Goal: Task Accomplishment & Management: Use online tool/utility

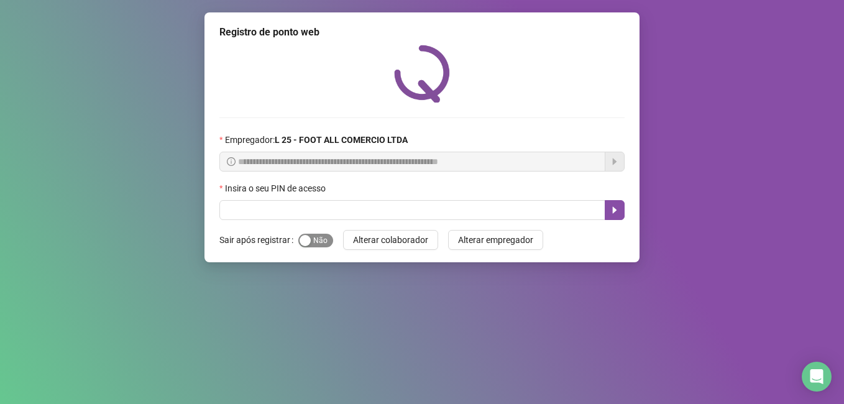
click at [324, 242] on span "Sim Não" at bounding box center [315, 241] width 35 height 14
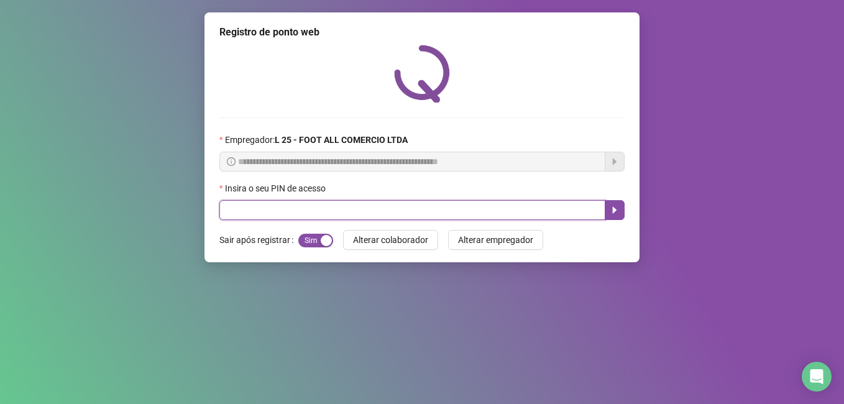
click at [255, 212] on input "text" at bounding box center [412, 210] width 386 height 20
type input "*"
type input "*****"
click at [616, 211] on icon "caret-right" at bounding box center [615, 210] width 4 height 7
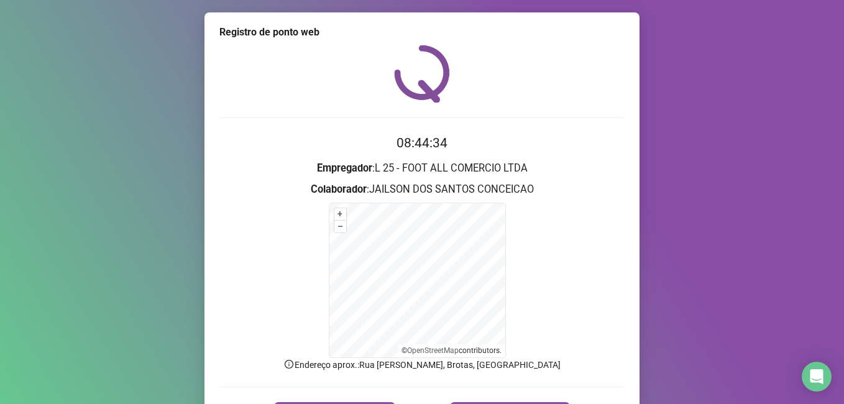
scroll to position [25, 0]
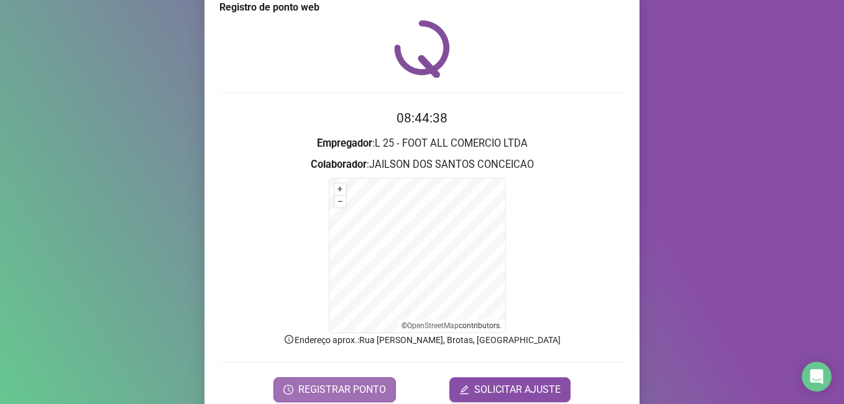
click at [335, 383] on span "REGISTRAR PONTO" at bounding box center [342, 389] width 88 height 15
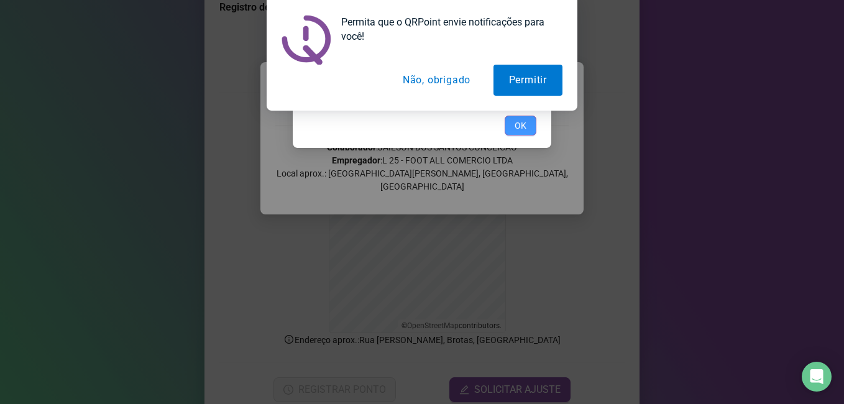
click at [519, 122] on span "OK" at bounding box center [520, 126] width 12 height 14
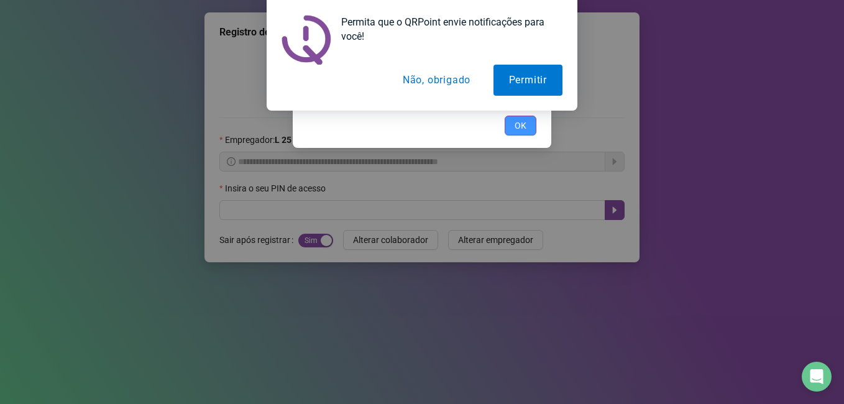
scroll to position [0, 0]
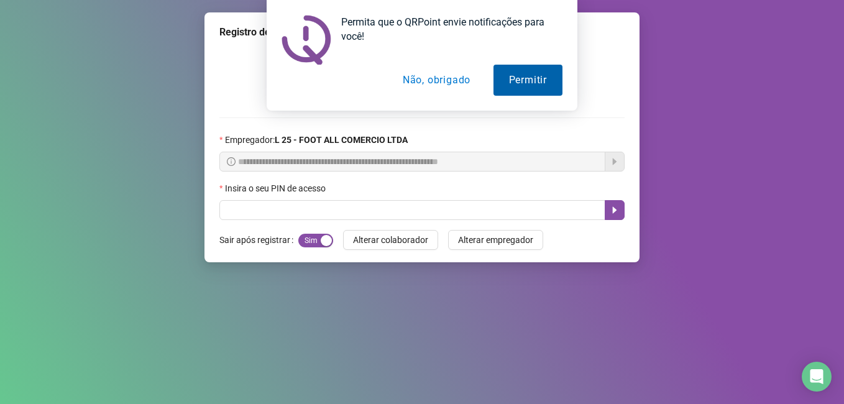
click at [523, 80] on button "Permitir" at bounding box center [527, 80] width 69 height 31
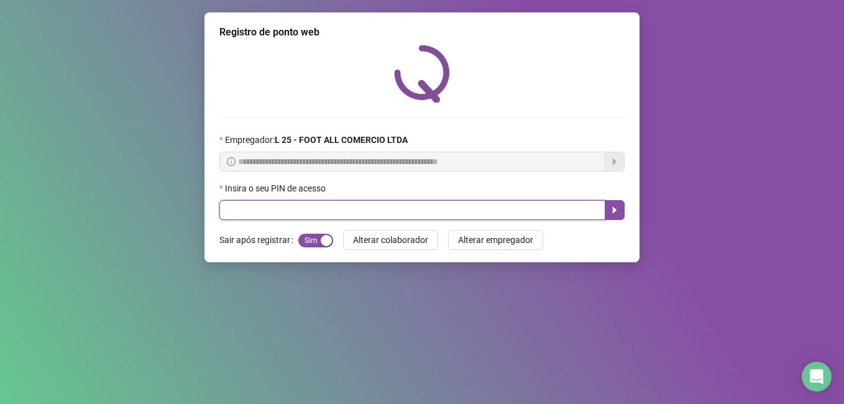
click at [238, 214] on input "text" at bounding box center [412, 210] width 386 height 20
type input "*****"
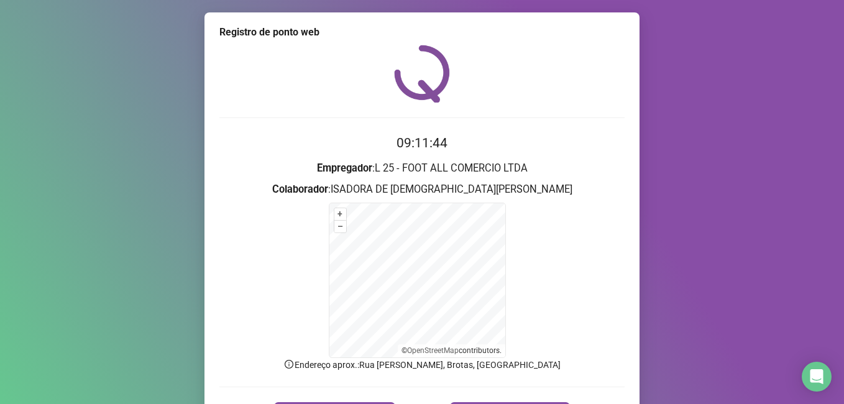
scroll to position [78, 0]
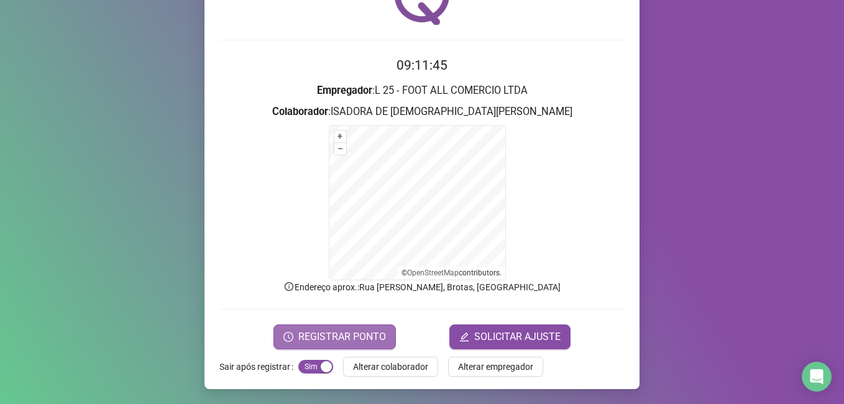
click at [306, 337] on span "REGISTRAR PONTO" at bounding box center [342, 336] width 88 height 15
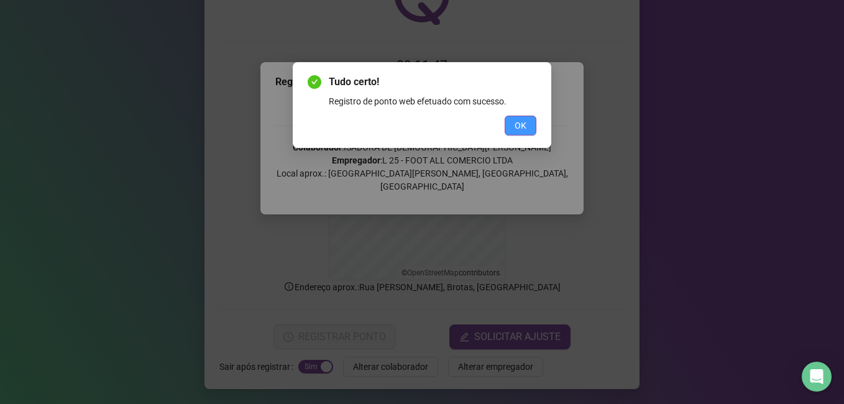
click at [510, 121] on button "OK" at bounding box center [521, 126] width 32 height 20
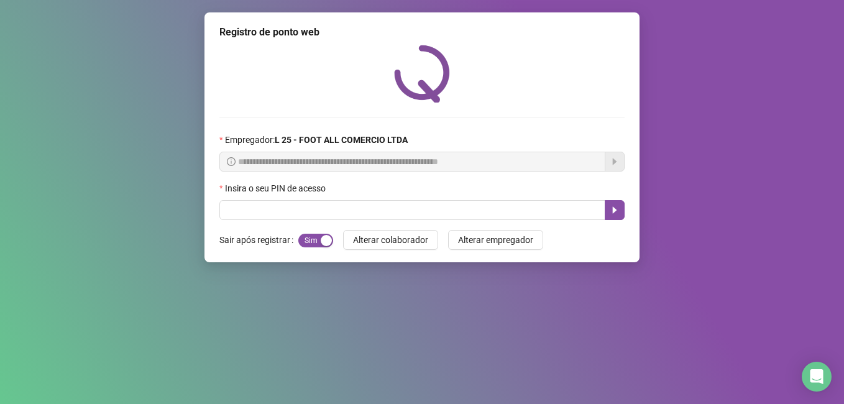
scroll to position [0, 0]
click at [327, 208] on input "text" at bounding box center [412, 210] width 386 height 20
type input "*"
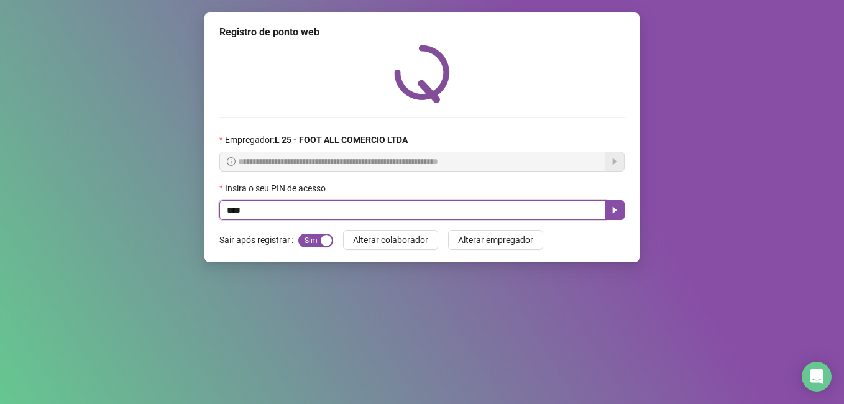
type input "*****"
click at [611, 213] on icon "caret-right" at bounding box center [615, 210] width 10 height 10
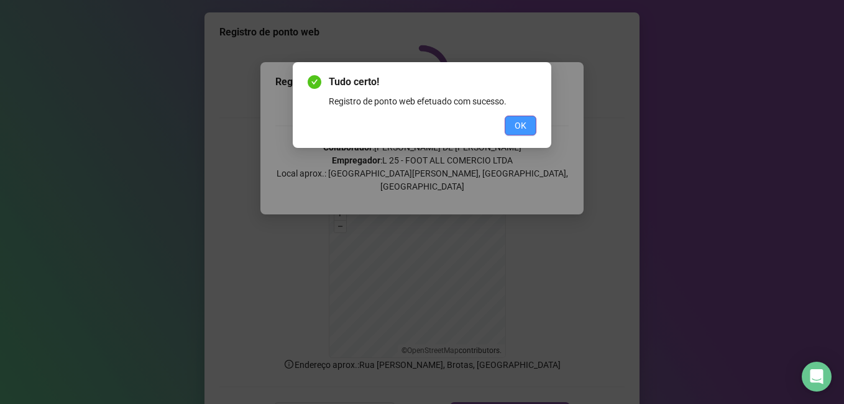
click at [518, 127] on span "OK" at bounding box center [520, 126] width 12 height 14
